Goal: Find specific page/section: Find specific page/section

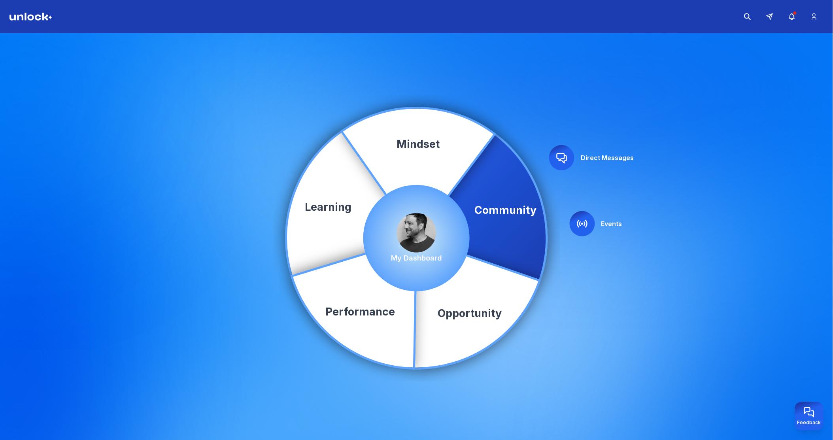
click at [414, 232] on img at bounding box center [417, 233] width 40 height 40
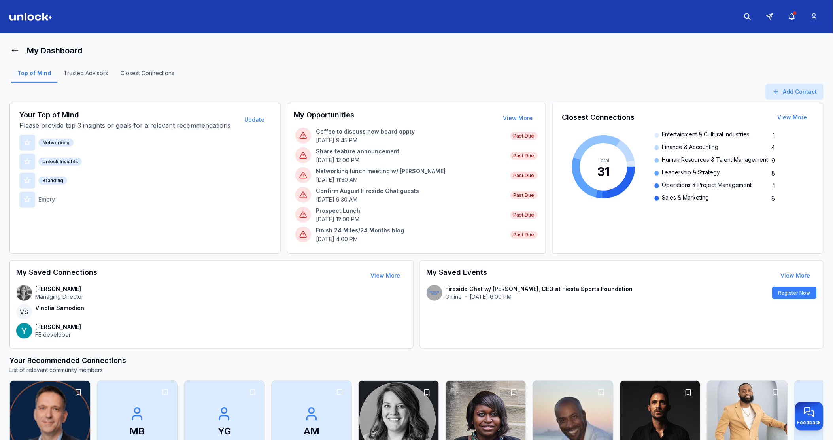
drag, startPoint x: 190, startPoint y: 73, endPoint x: 263, endPoint y: 68, distance: 73.3
click at [263, 68] on div "Top of Mind Trusted Advisors Closest Connections" at bounding box center [416, 76] width 814 height 16
drag, startPoint x: 194, startPoint y: 72, endPoint x: 259, endPoint y: 72, distance: 65.2
click at [279, 73] on div "Top of Mind Trusted Advisors Closest Connections" at bounding box center [416, 76] width 814 height 16
drag, startPoint x: 195, startPoint y: 70, endPoint x: 258, endPoint y: 72, distance: 62.5
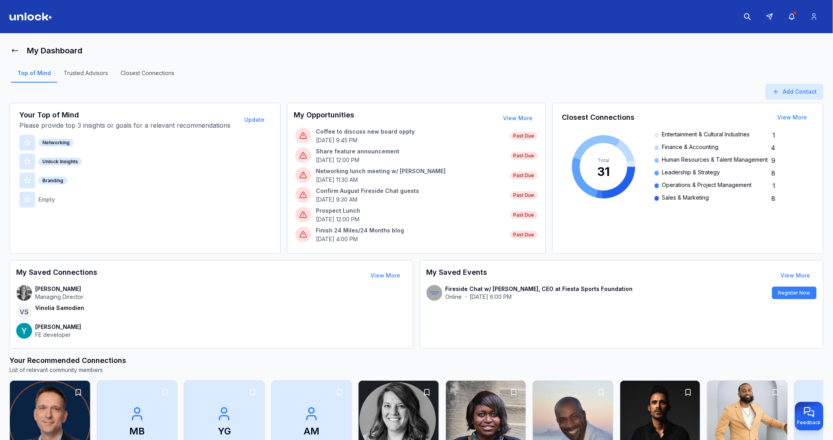
click at [258, 72] on div "Top of Mind Trusted Advisors Closest Connections" at bounding box center [416, 76] width 814 height 16
click at [214, 74] on div "Top of Mind Trusted Advisors Closest Connections" at bounding box center [416, 76] width 814 height 16
click at [248, 70] on div "Top of Mind Trusted Advisors Closest Connections" at bounding box center [416, 76] width 814 height 16
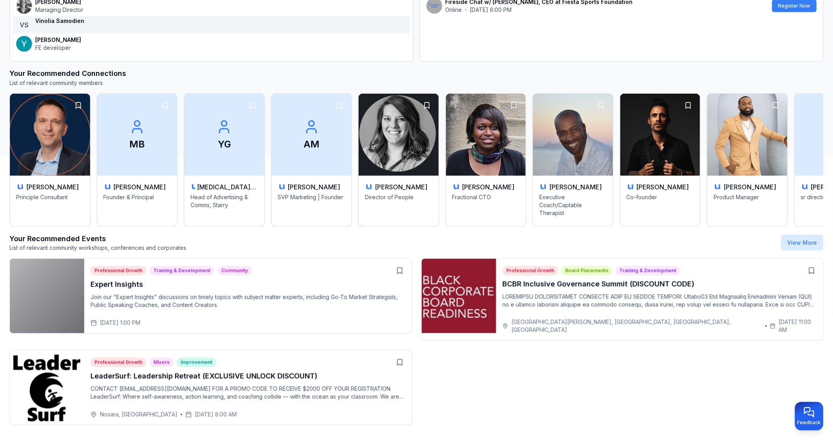
scroll to position [289, 0]
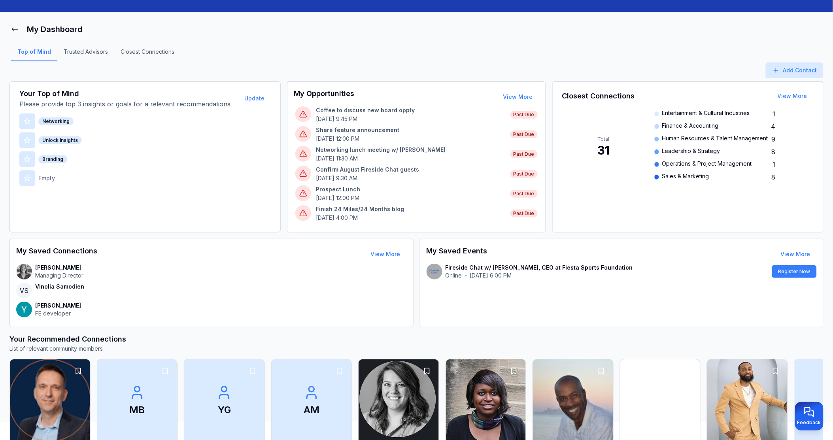
scroll to position [289, 0]
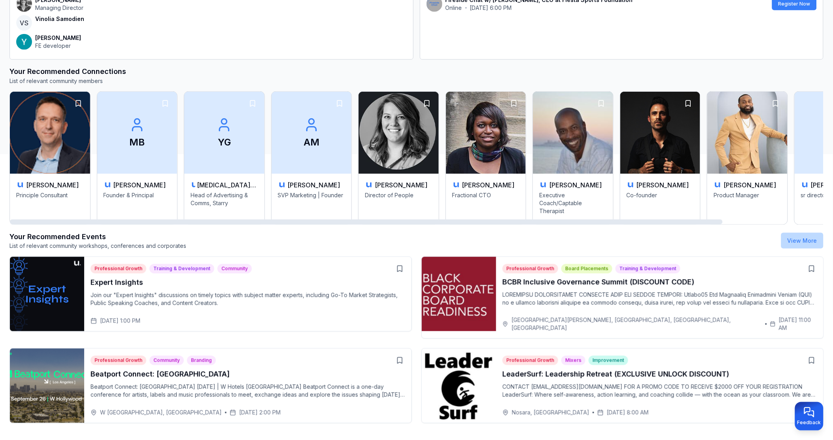
click at [799, 240] on link "View More" at bounding box center [803, 240] width 30 height 7
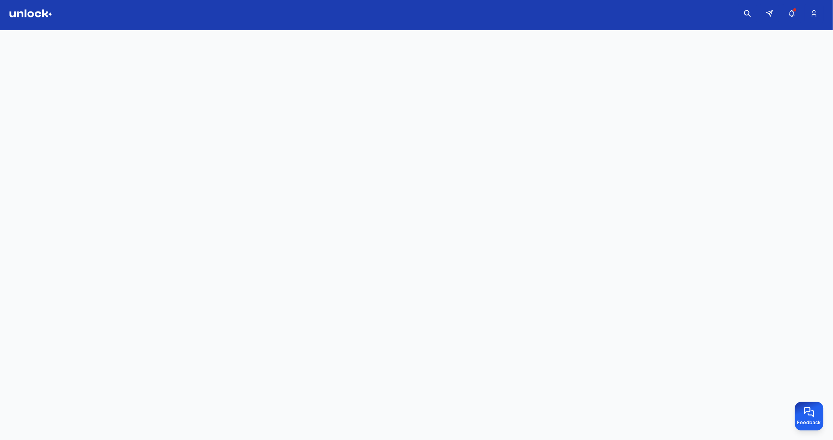
scroll to position [3, 0]
